Goal: Task Accomplishment & Management: Manage account settings

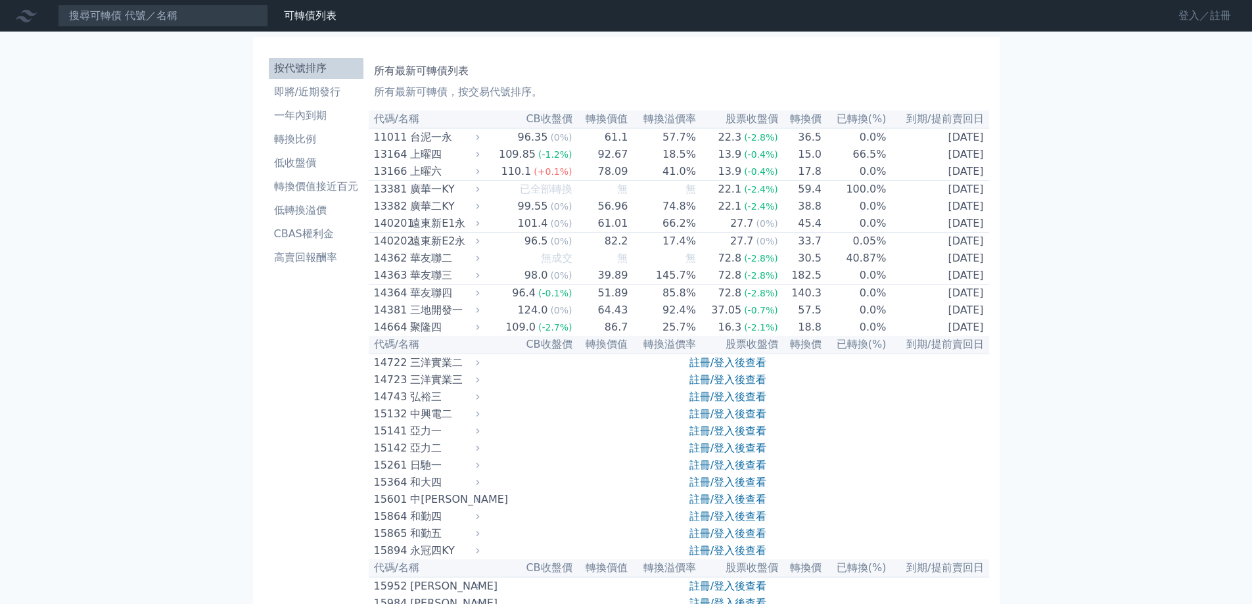
click at [1185, 10] on link "登入／註冊" at bounding box center [1204, 15] width 74 height 21
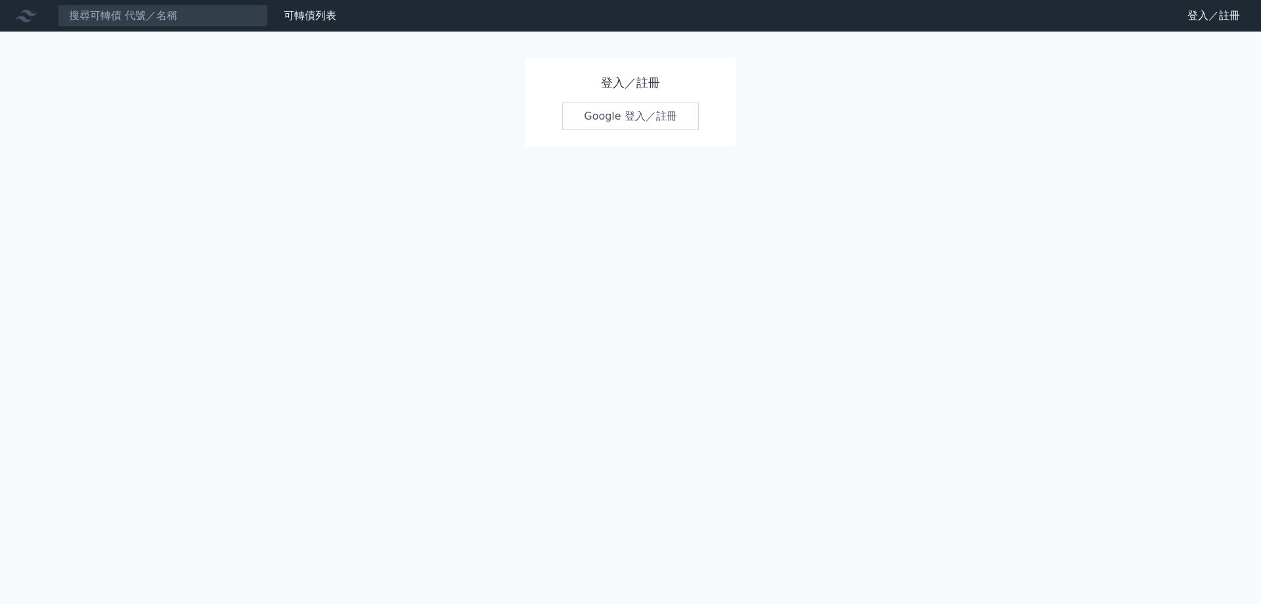
click at [652, 118] on link "Google 登入／註冊" at bounding box center [630, 116] width 137 height 28
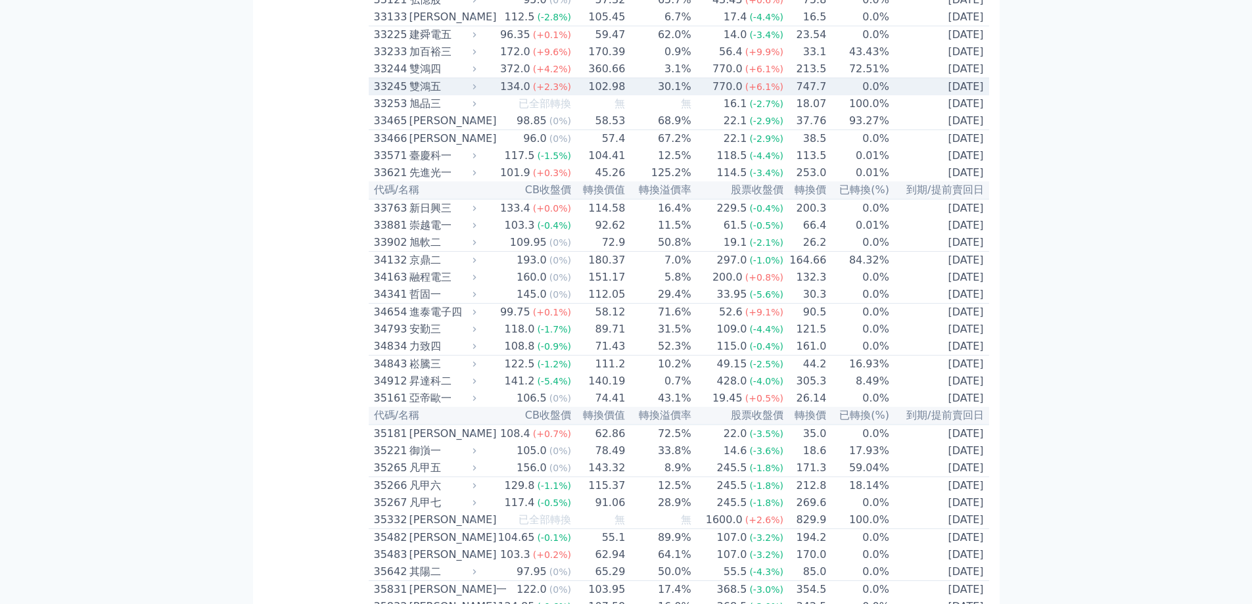
scroll to position [2431, 0]
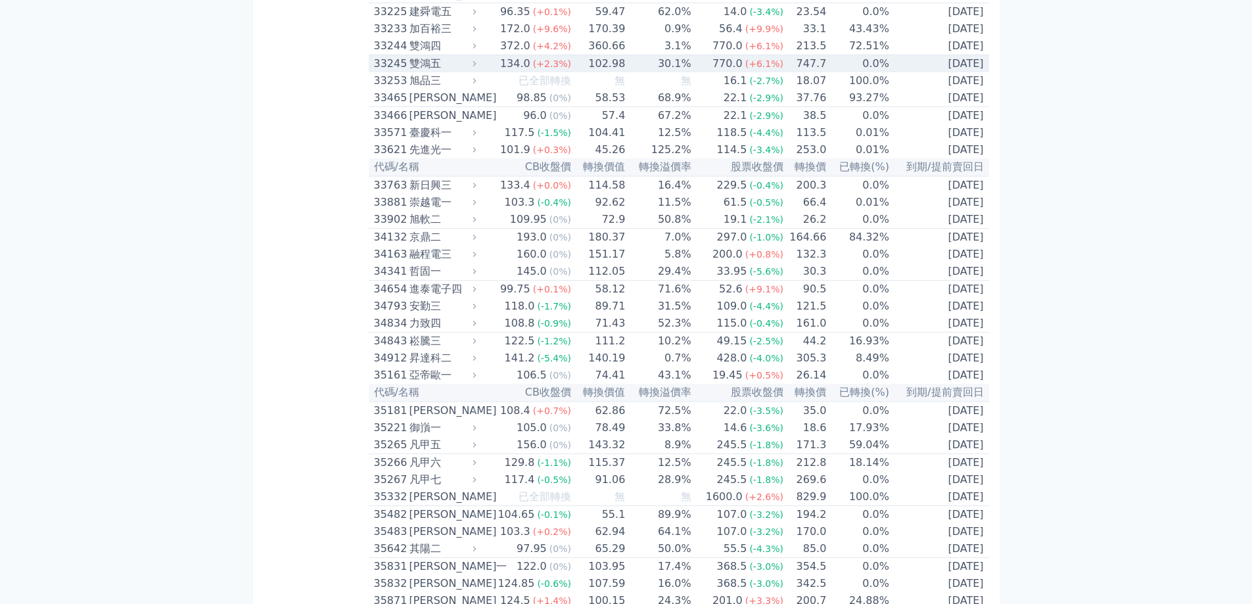
click at [656, 73] on td "30.1%" at bounding box center [658, 64] width 66 height 18
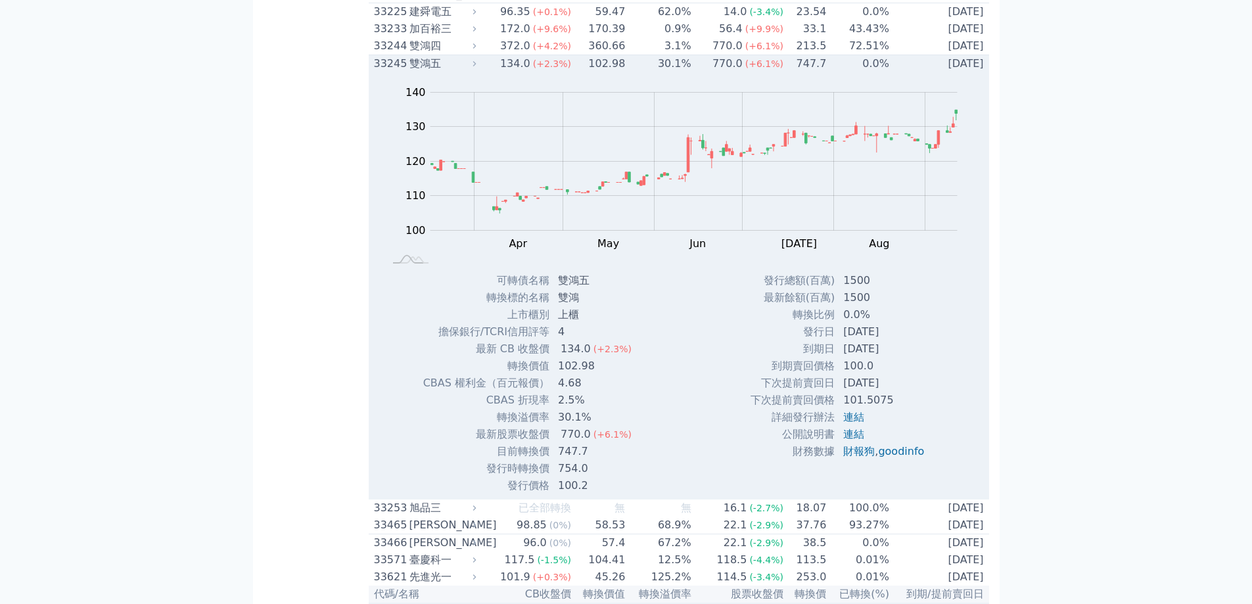
click at [953, 73] on td "[DATE]" at bounding box center [939, 64] width 99 height 18
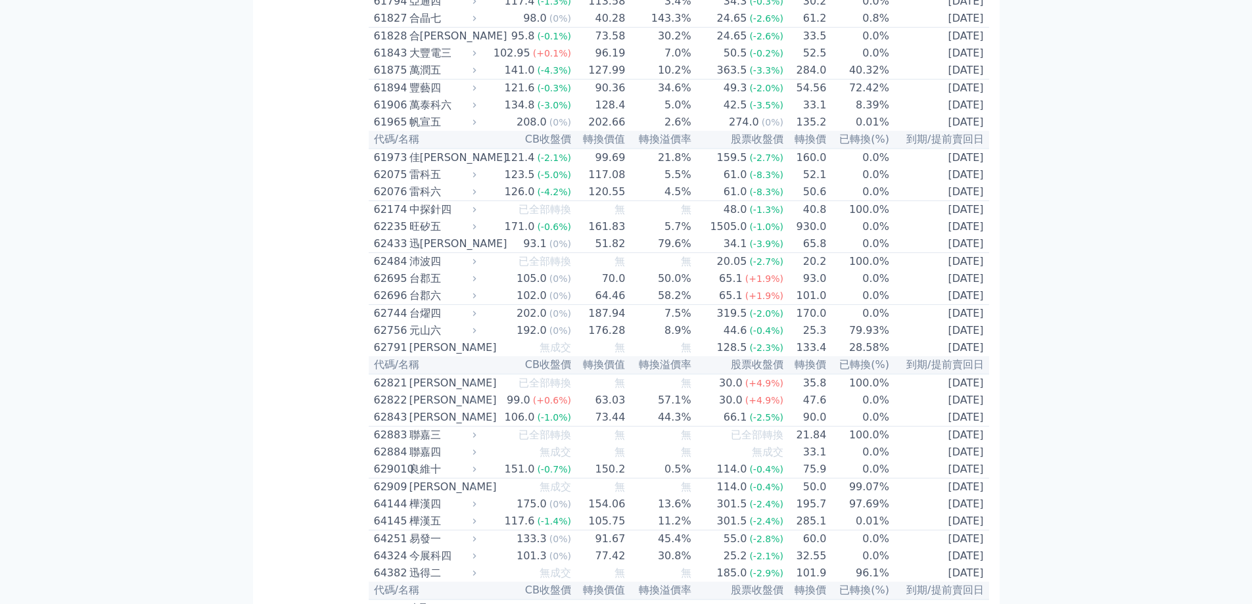
scroll to position [4927, 0]
